Goal: Navigation & Orientation: Find specific page/section

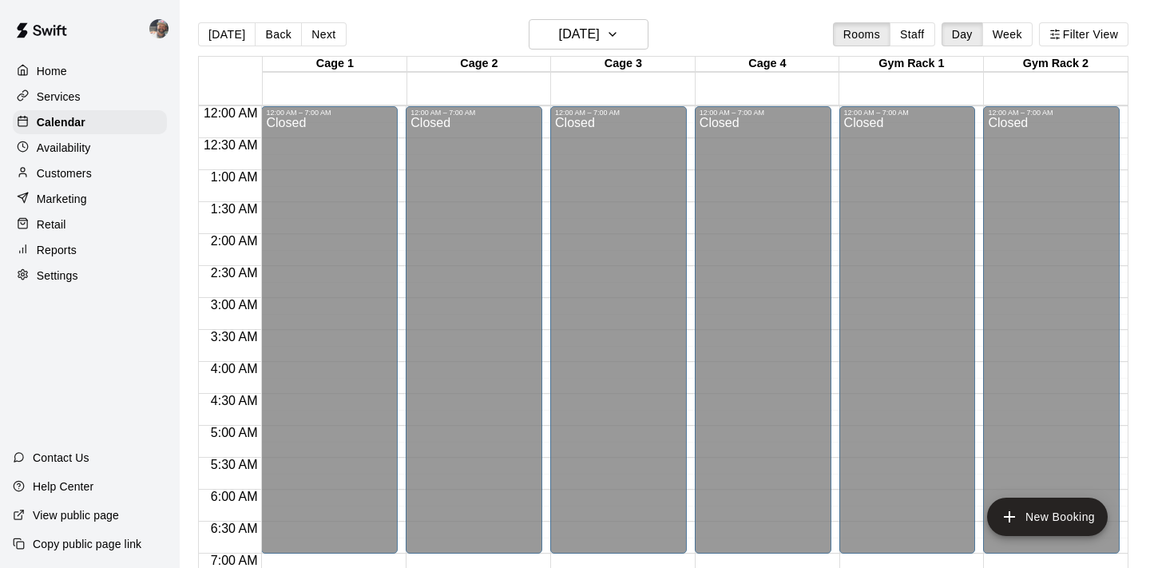
scroll to position [953, 0]
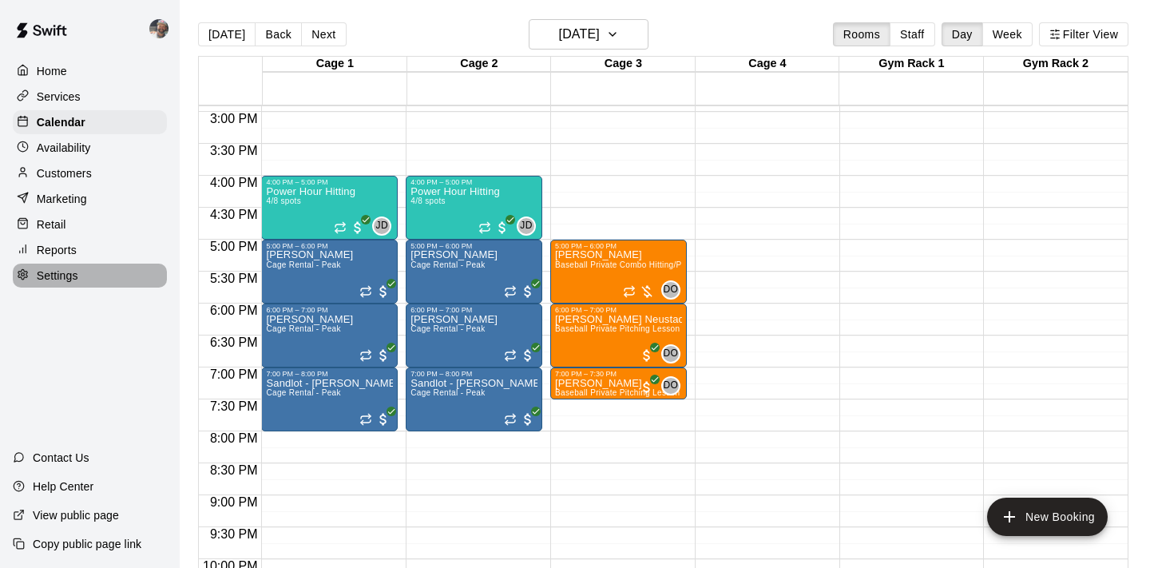
click at [79, 279] on div "Settings" at bounding box center [90, 276] width 154 height 24
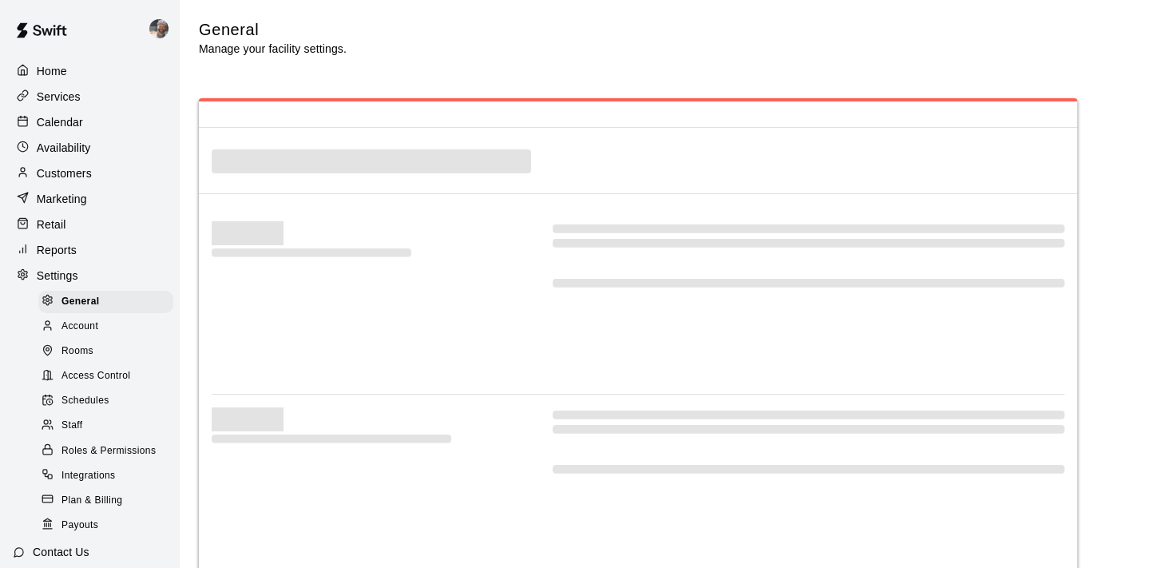
scroll to position [3580, 0]
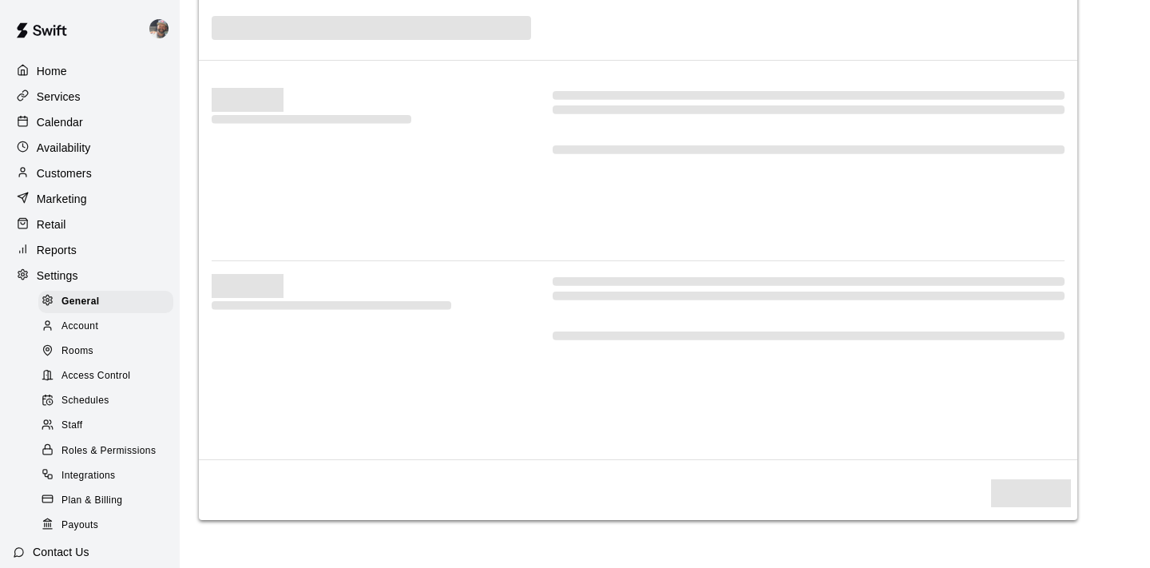
select select "**"
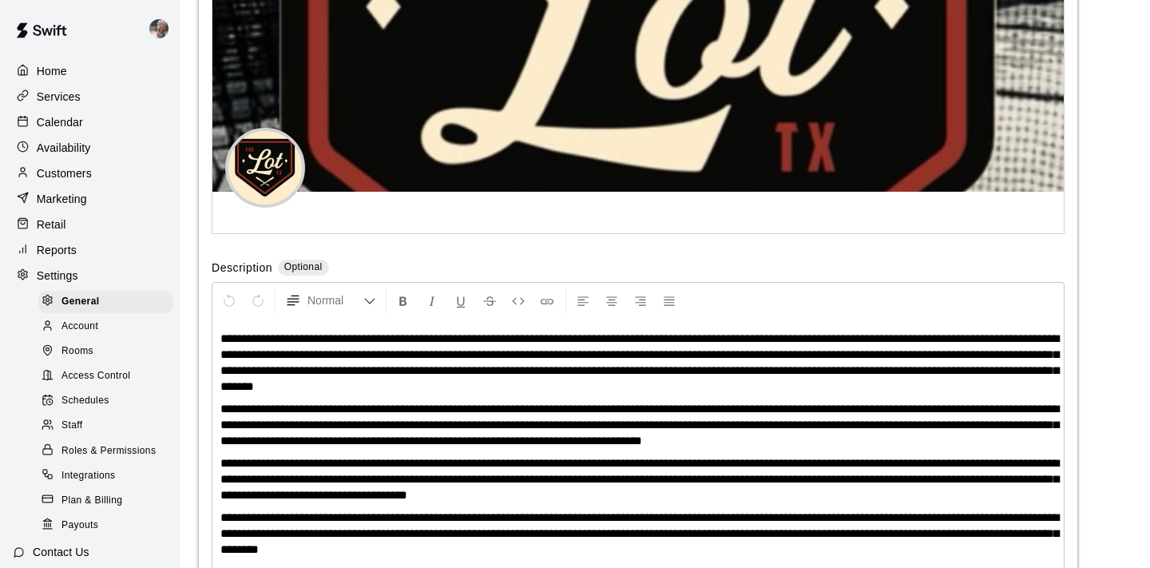
click at [85, 347] on span "Rooms" at bounding box center [78, 351] width 32 height 16
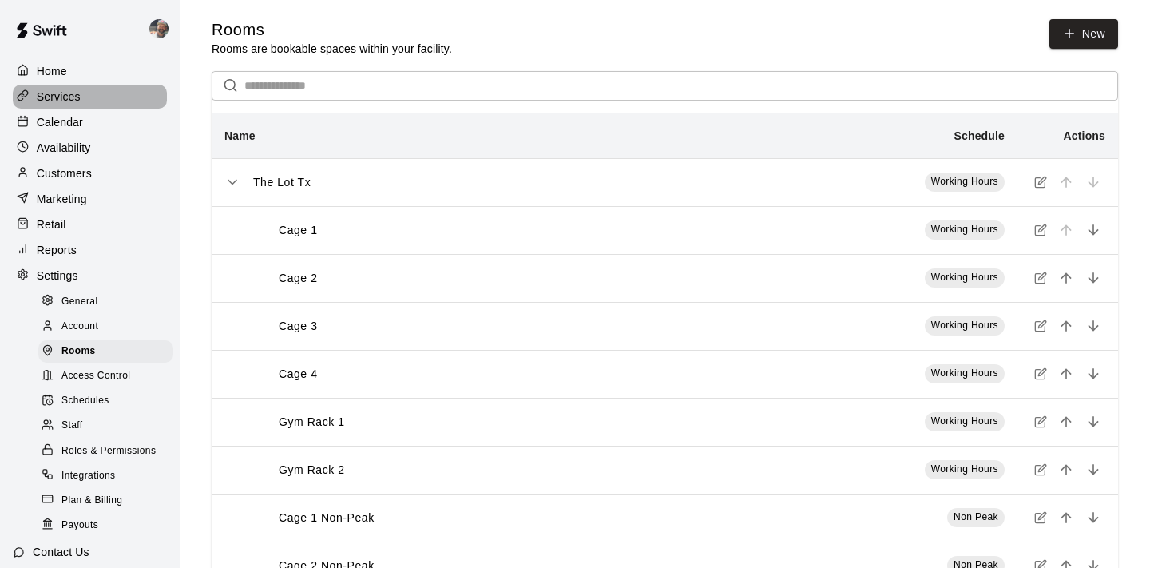
click at [79, 97] on p "Services" at bounding box center [59, 97] width 44 height 16
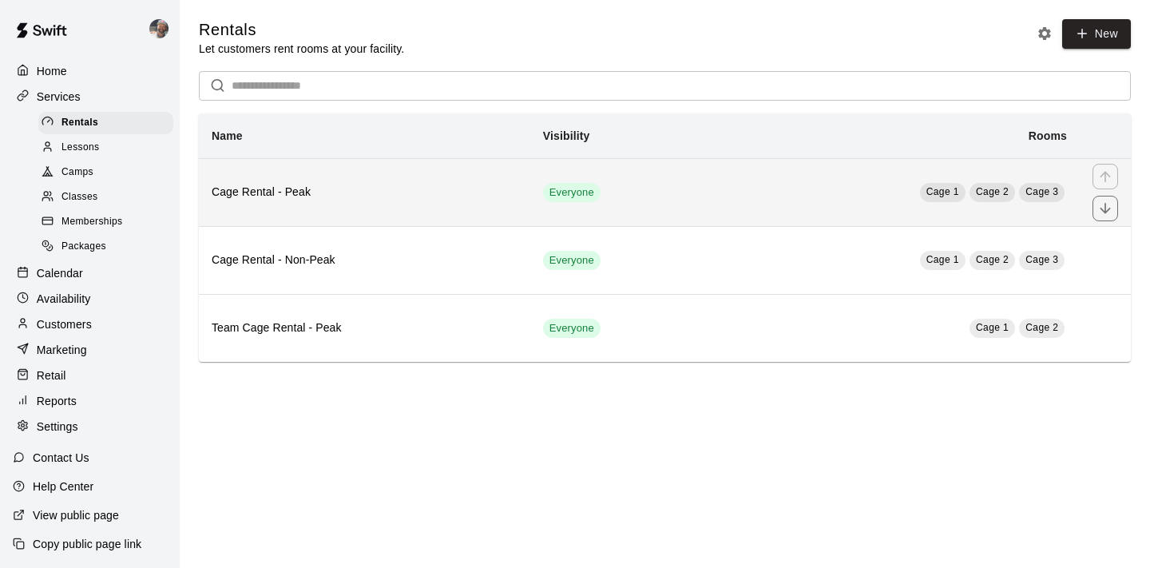
click at [277, 188] on h6 "Cage Rental - Peak" at bounding box center [365, 193] width 306 height 18
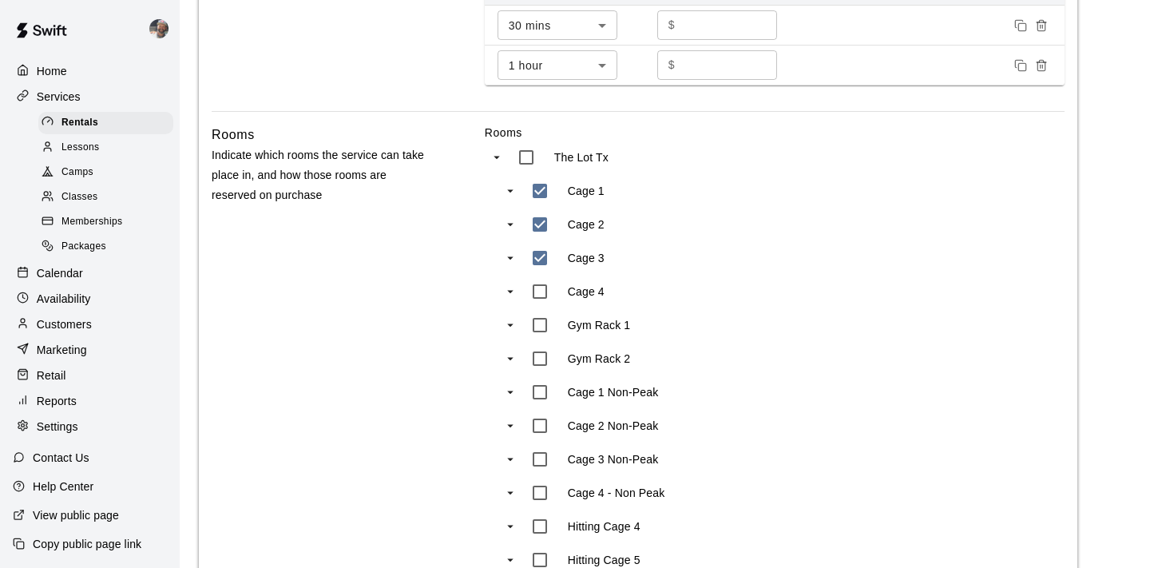
scroll to position [642, 0]
click at [117, 148] on div "Lessons" at bounding box center [105, 148] width 135 height 22
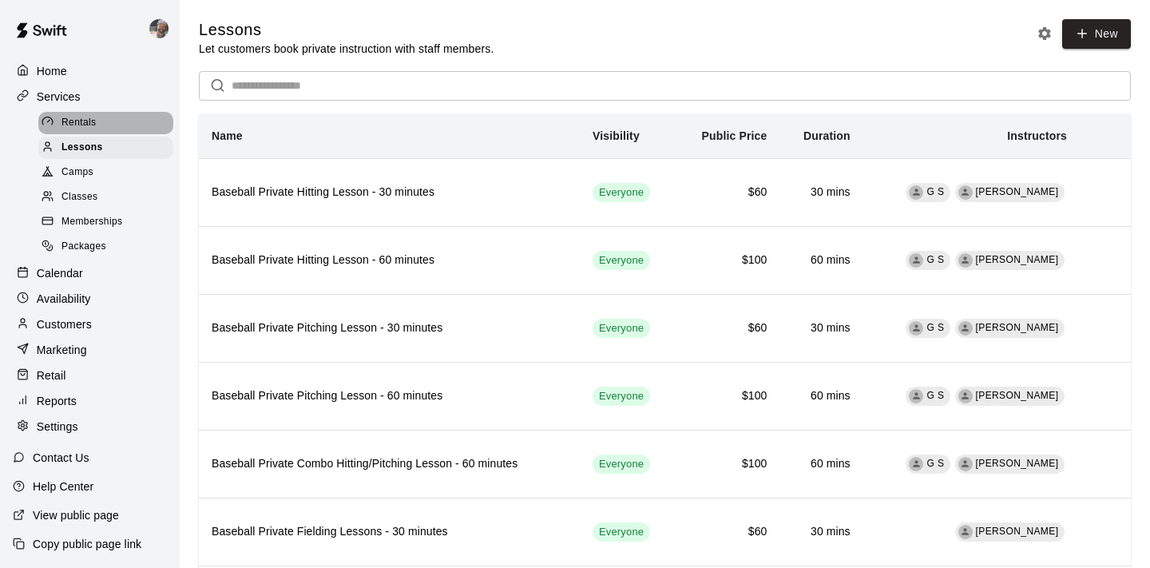
click at [102, 112] on div "Rentals" at bounding box center [105, 123] width 135 height 22
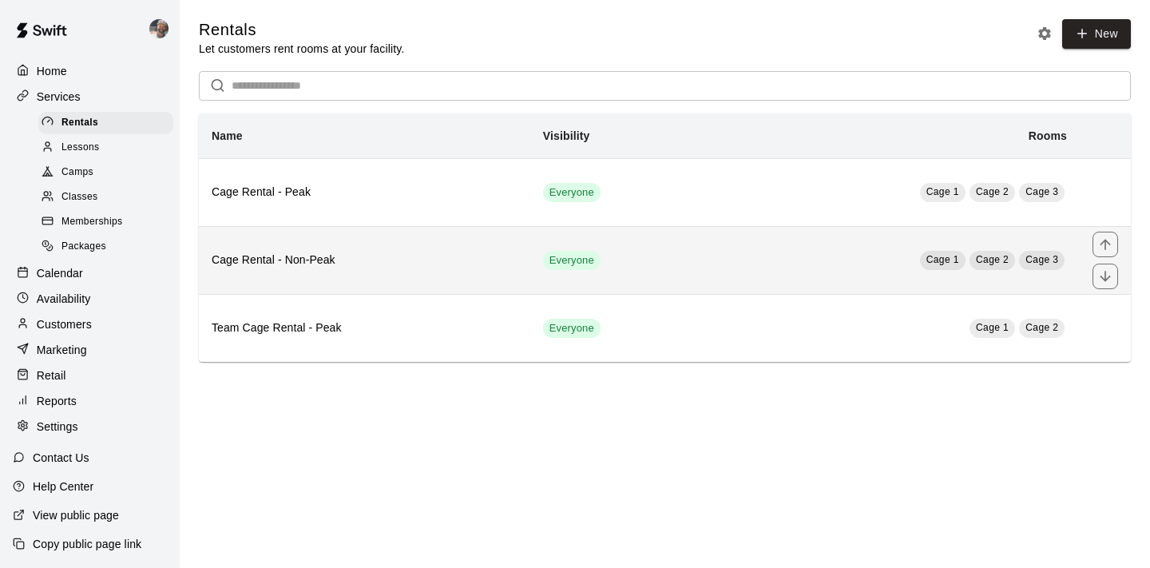
click at [302, 260] on h6 "Cage Rental - Non-Peak" at bounding box center [365, 261] width 306 height 18
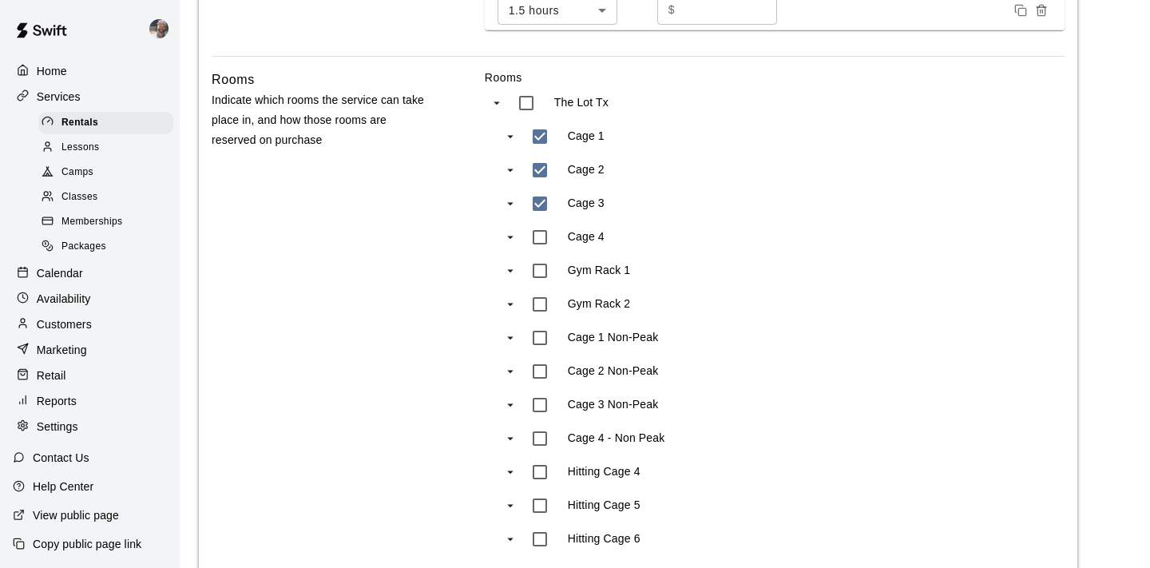
scroll to position [728, 0]
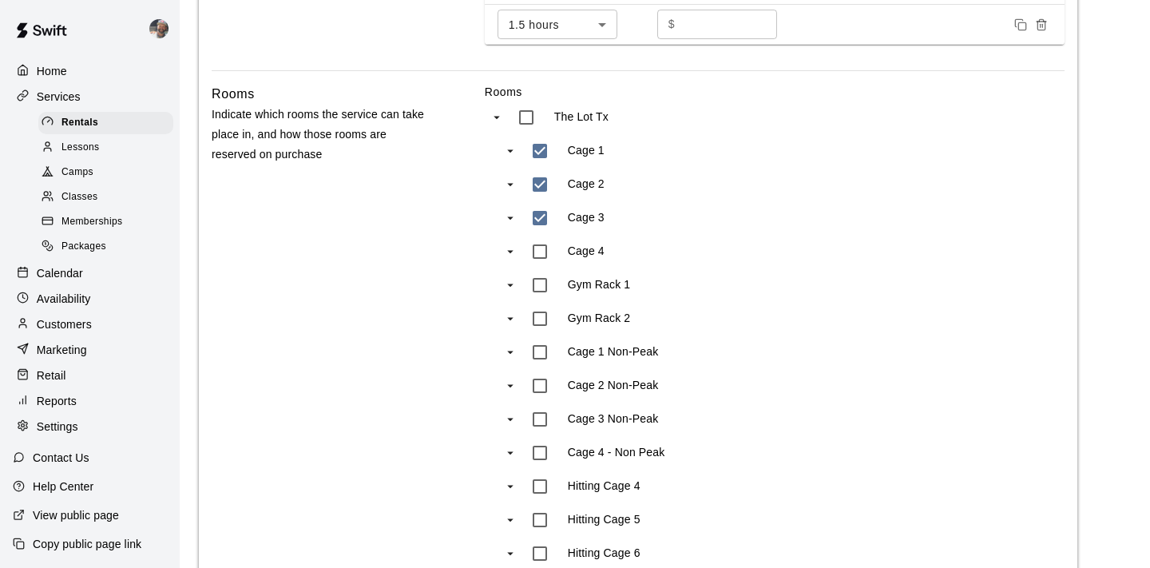
click at [89, 269] on div "Calendar" at bounding box center [90, 273] width 154 height 24
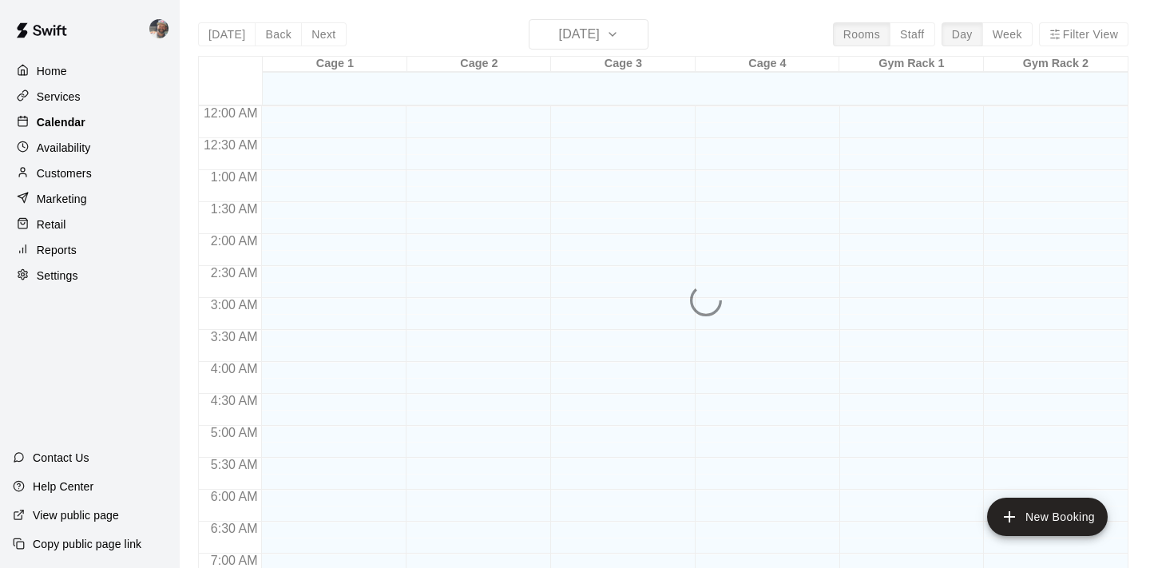
scroll to position [811, 0]
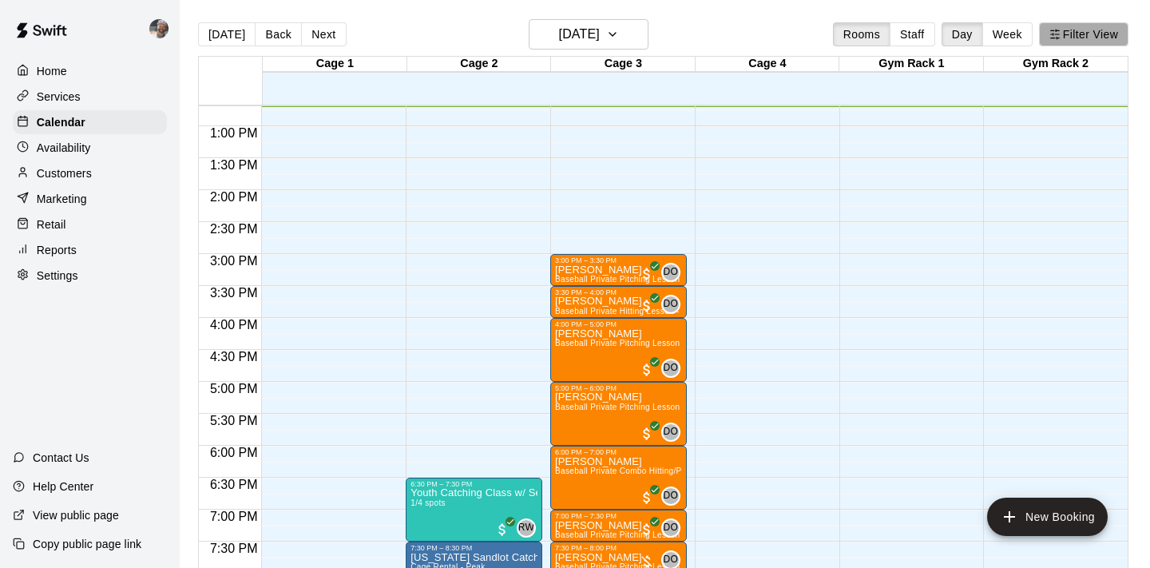
click at [1086, 29] on button "Filter View" at bounding box center [1083, 34] width 89 height 24
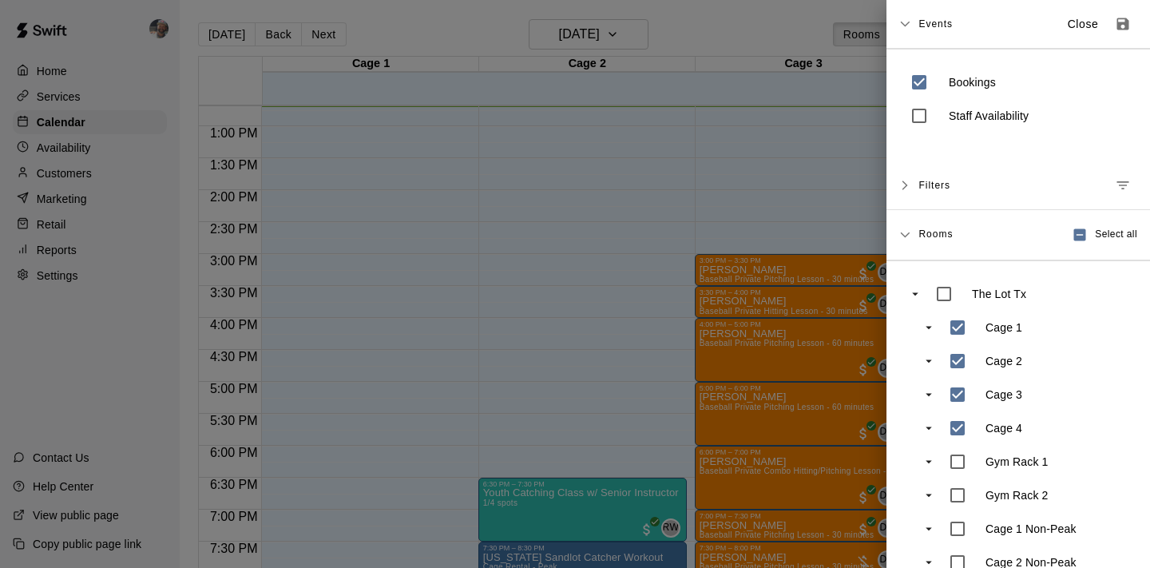
click at [851, 177] on div at bounding box center [575, 284] width 1150 height 568
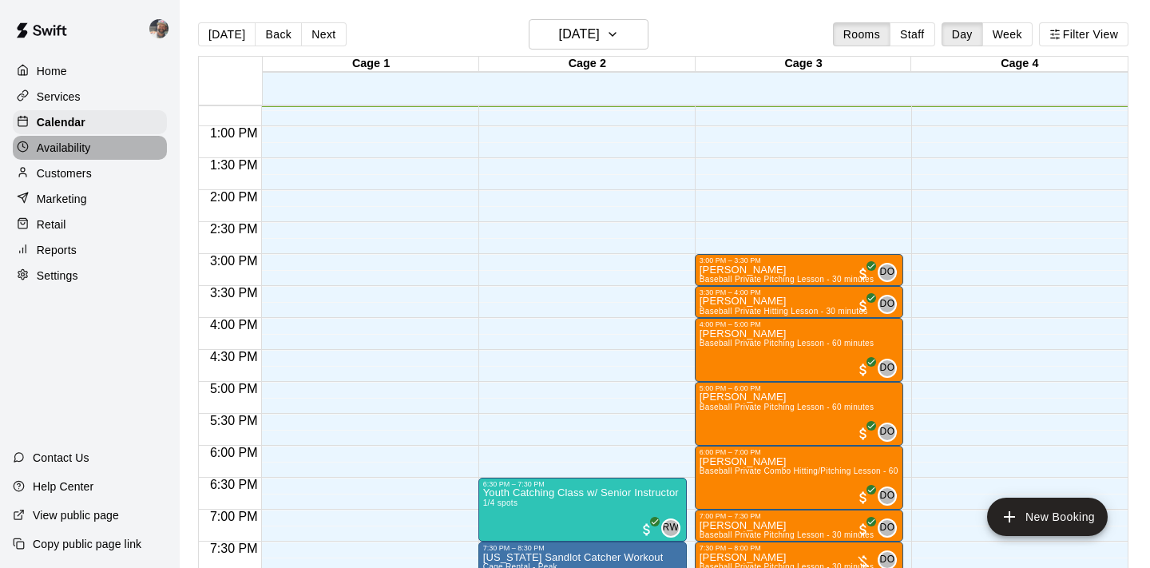
click at [88, 149] on p "Availability" at bounding box center [64, 148] width 54 height 16
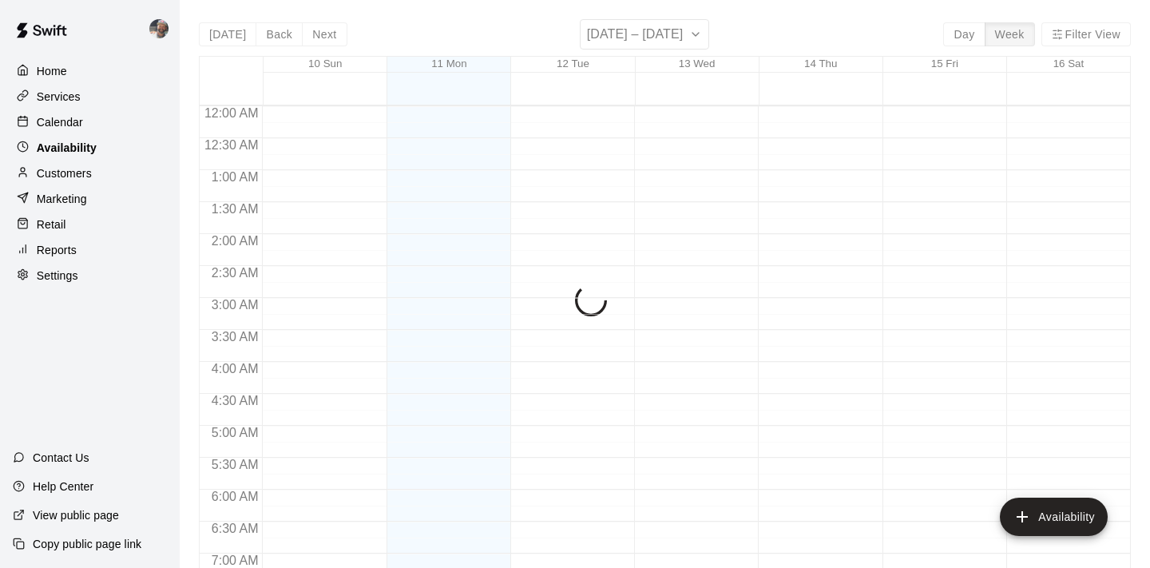
scroll to position [811, 0]
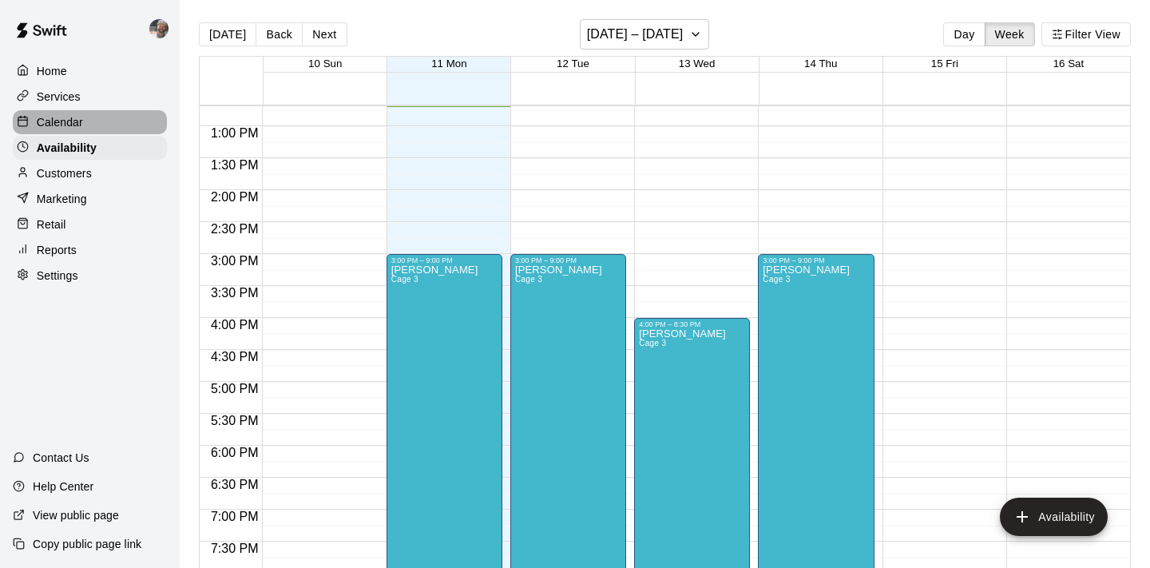
click at [87, 127] on div "Calendar" at bounding box center [90, 122] width 154 height 24
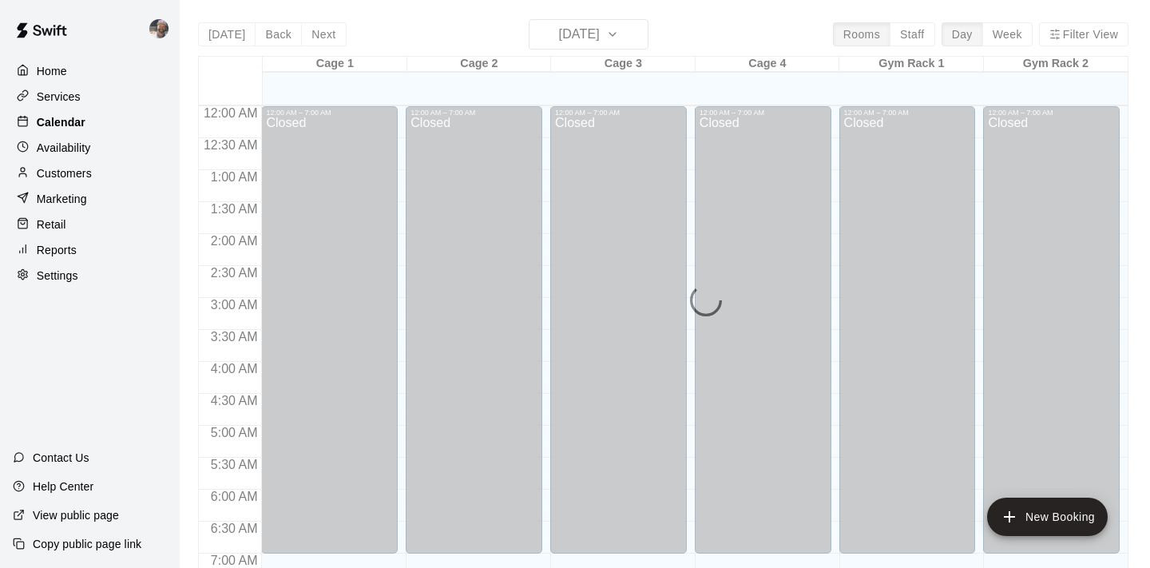
scroll to position [811, 0]
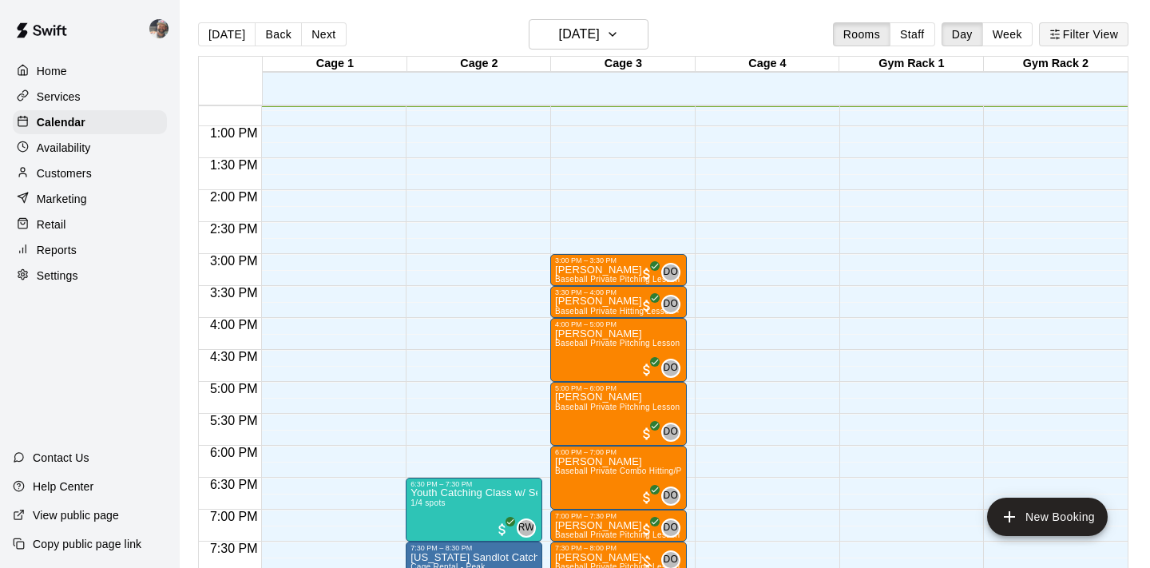
click at [1077, 40] on button "Filter View" at bounding box center [1083, 34] width 89 height 24
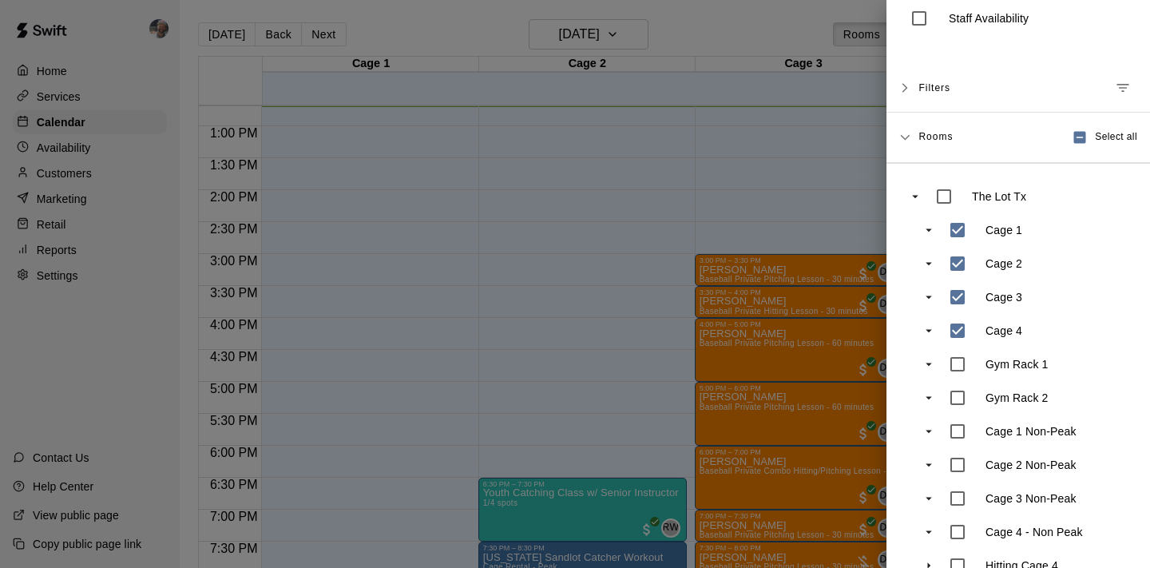
scroll to position [0, 0]
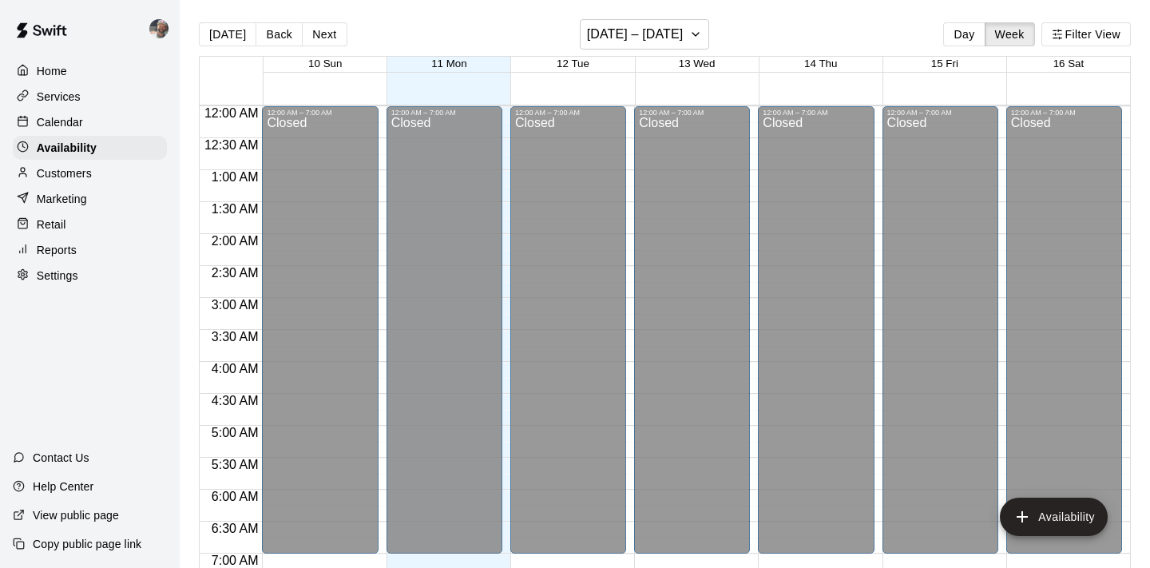
scroll to position [812, 0]
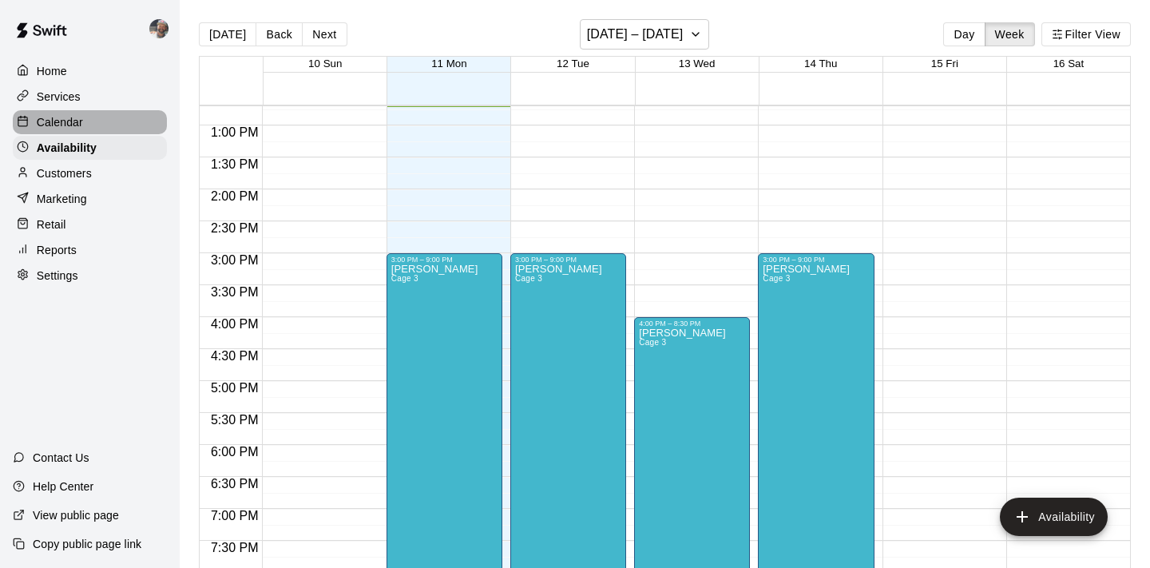
click at [81, 121] on p "Calendar" at bounding box center [60, 122] width 46 height 16
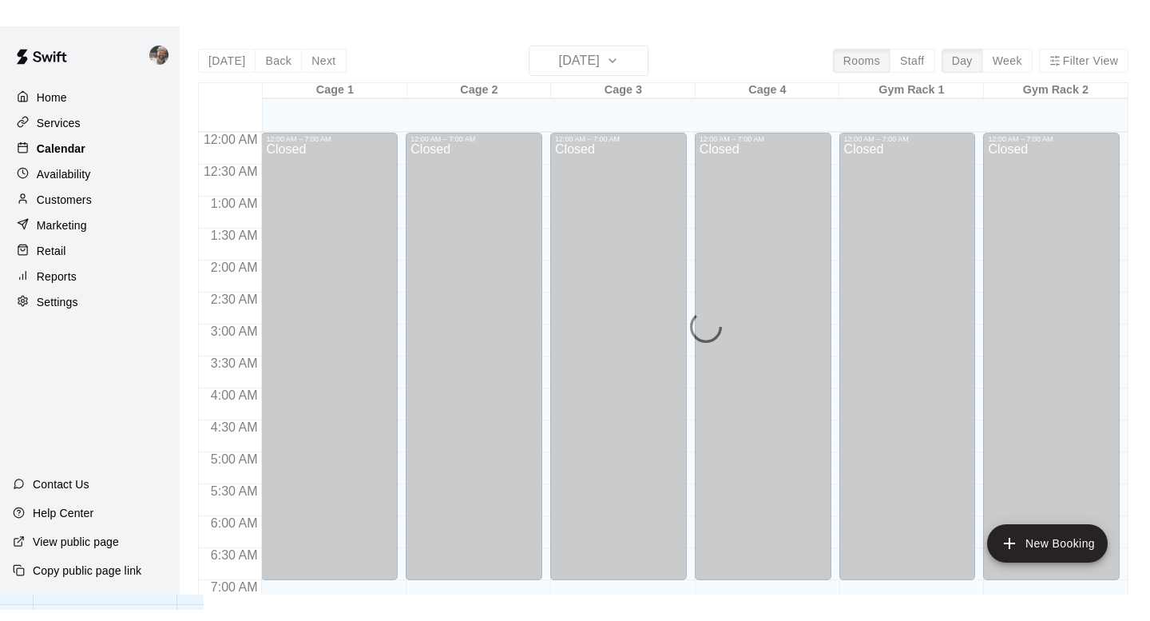
scroll to position [812, 0]
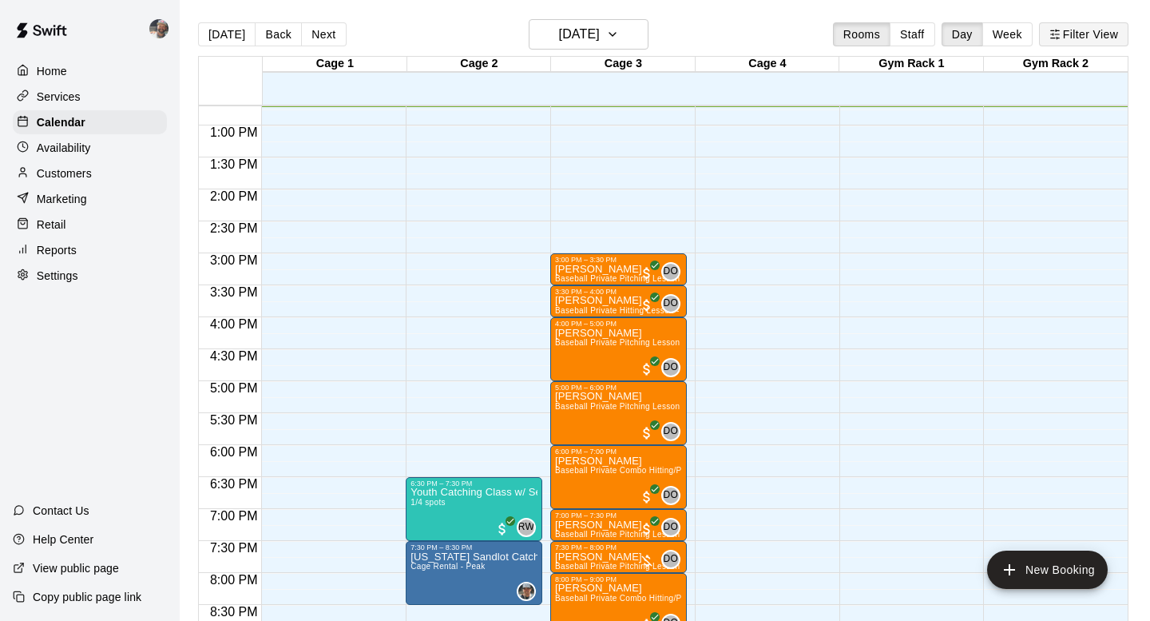
click at [1077, 27] on button "Filter View" at bounding box center [1083, 34] width 89 height 24
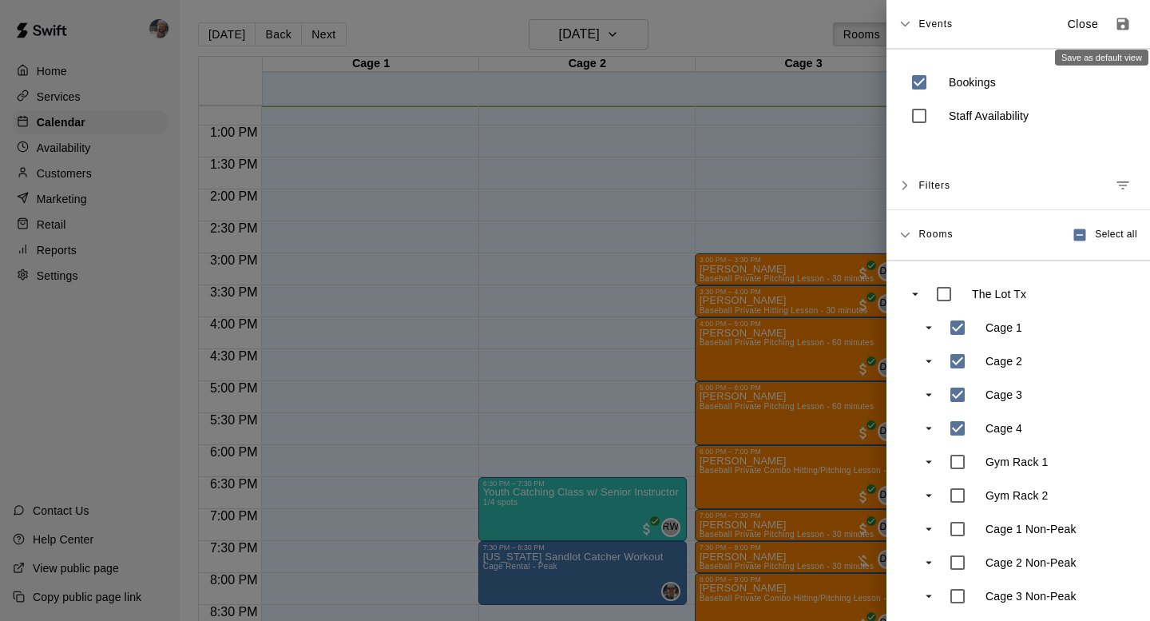
click at [1125, 26] on icon "Save as default view" at bounding box center [1123, 24] width 12 height 12
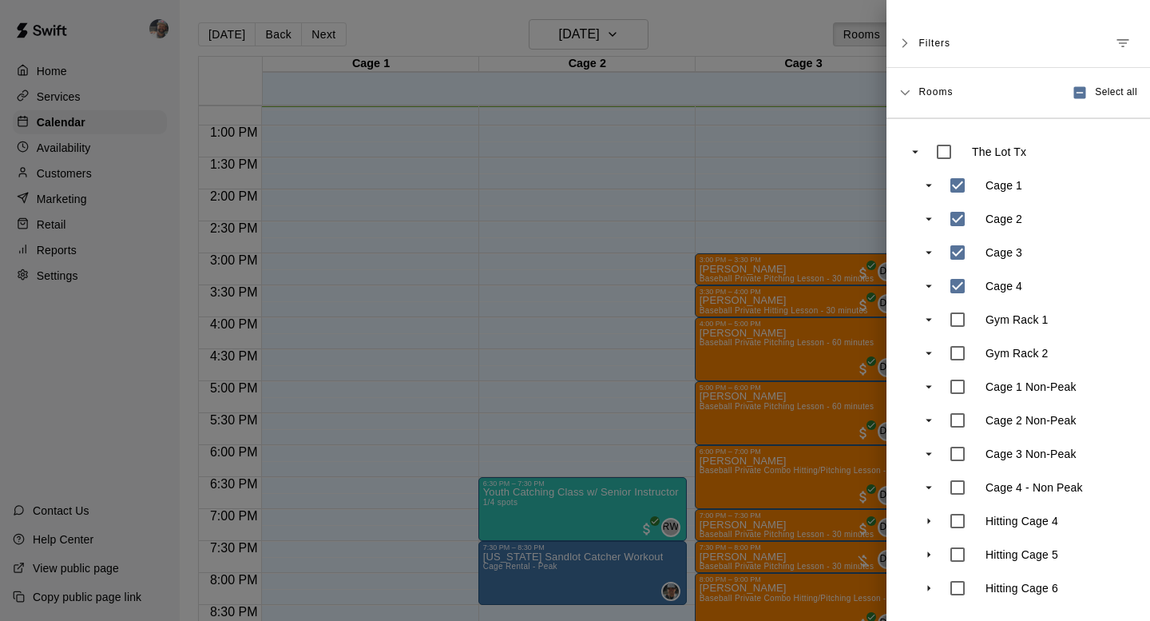
scroll to position [0, 0]
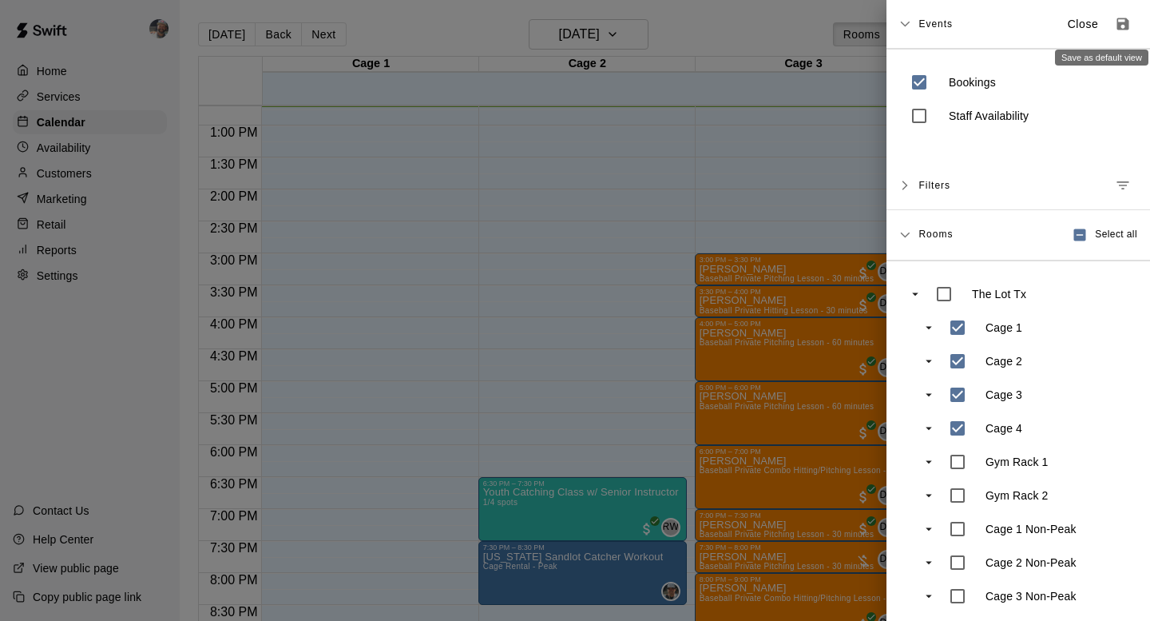
click at [1125, 23] on icon "Save as default view" at bounding box center [1123, 24] width 12 height 12
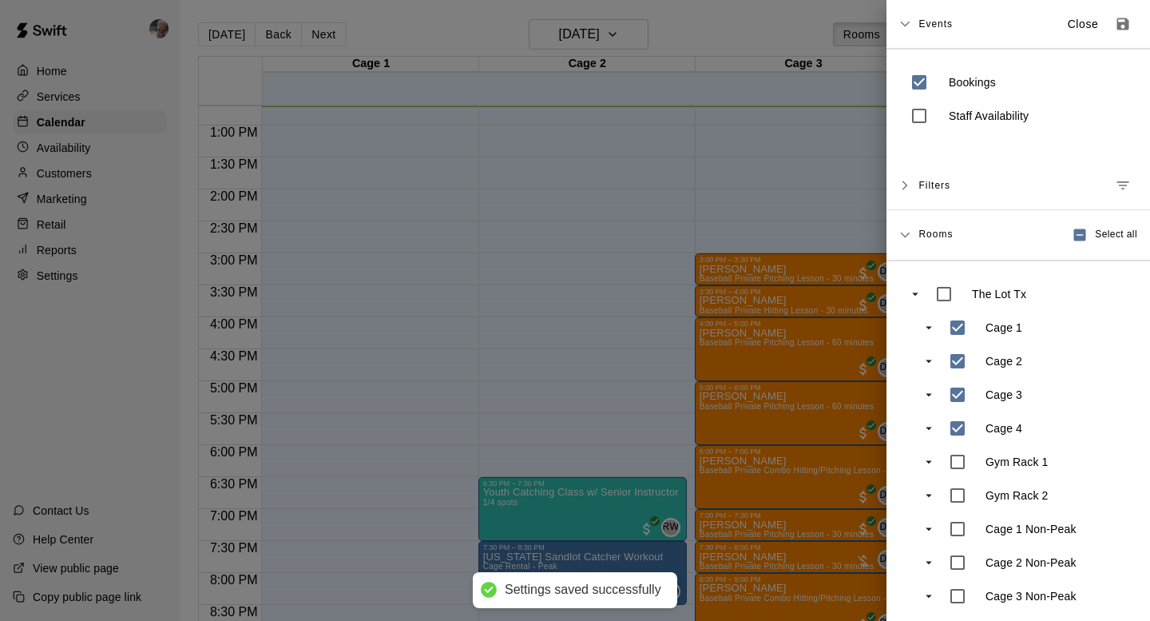
click at [889, 153] on div "Events Close Bookings Staff Availability Filters Add Filter Rooms Select all Th…" at bounding box center [1019, 310] width 264 height 621
click at [863, 141] on div at bounding box center [575, 310] width 1150 height 621
